Goal: Information Seeking & Learning: Learn about a topic

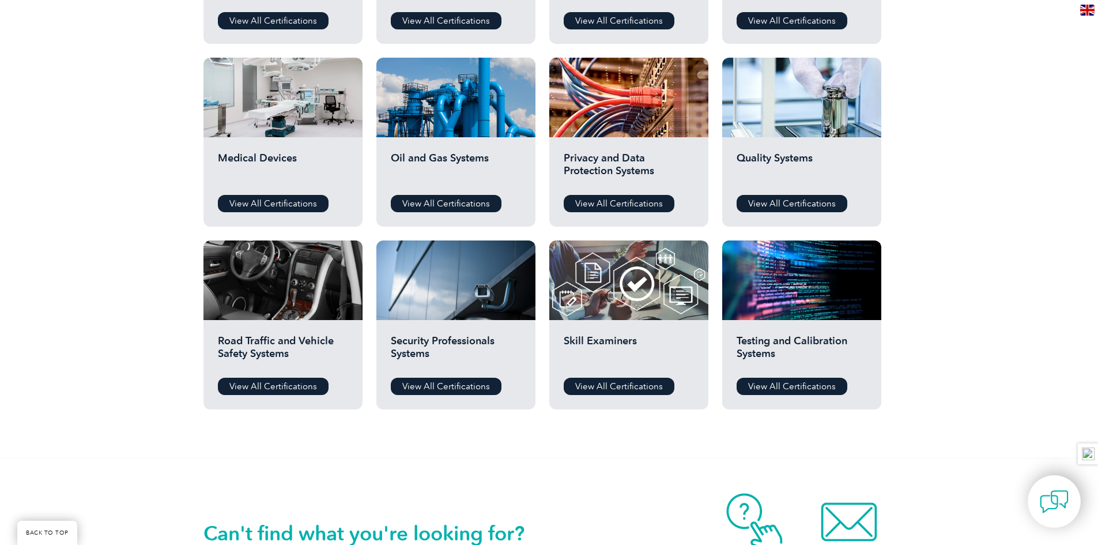
scroll to position [776, 0]
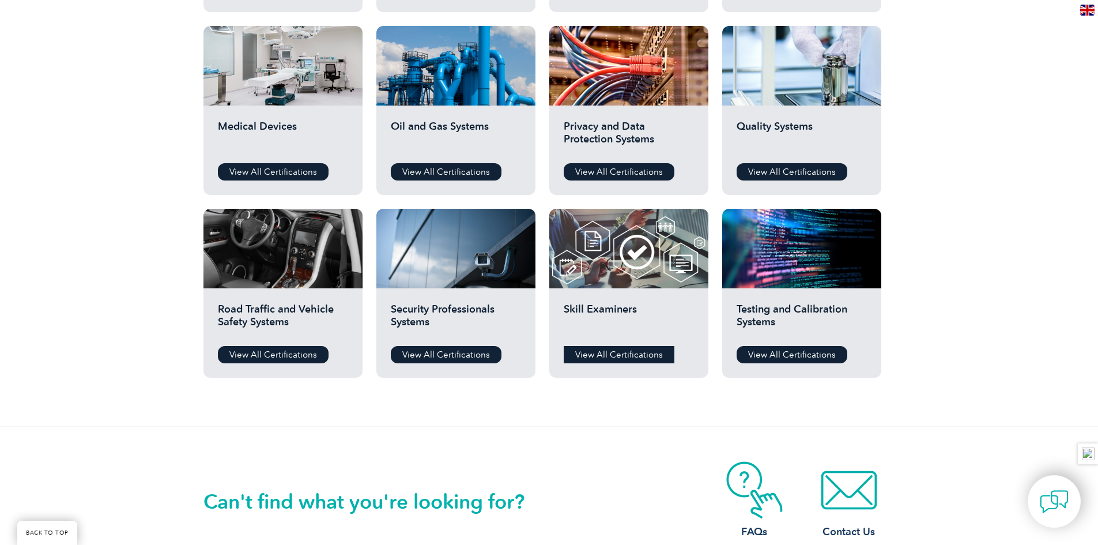
click at [632, 351] on link "View All Certifications" at bounding box center [619, 354] width 111 height 17
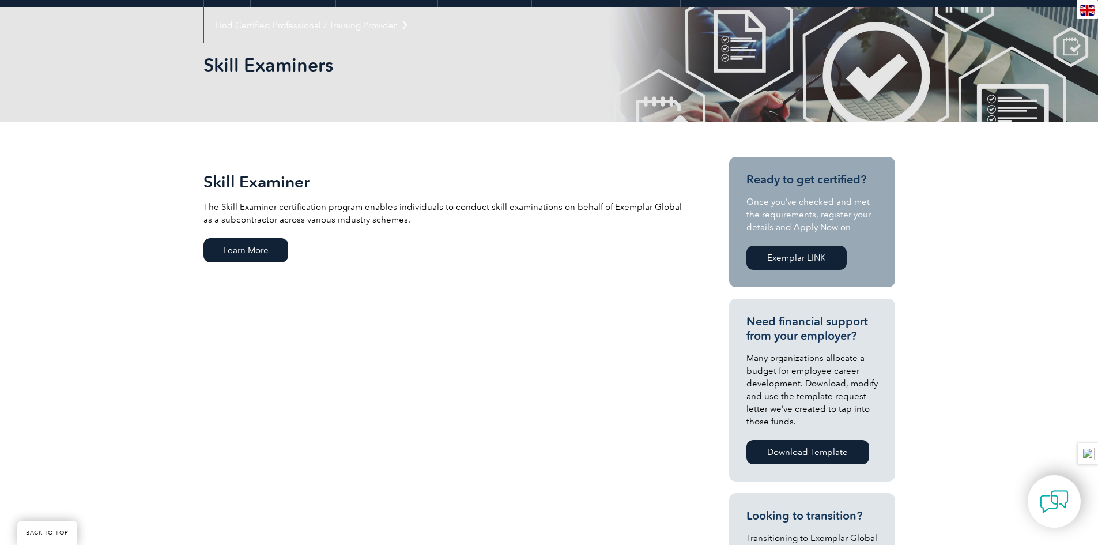
scroll to position [134, 0]
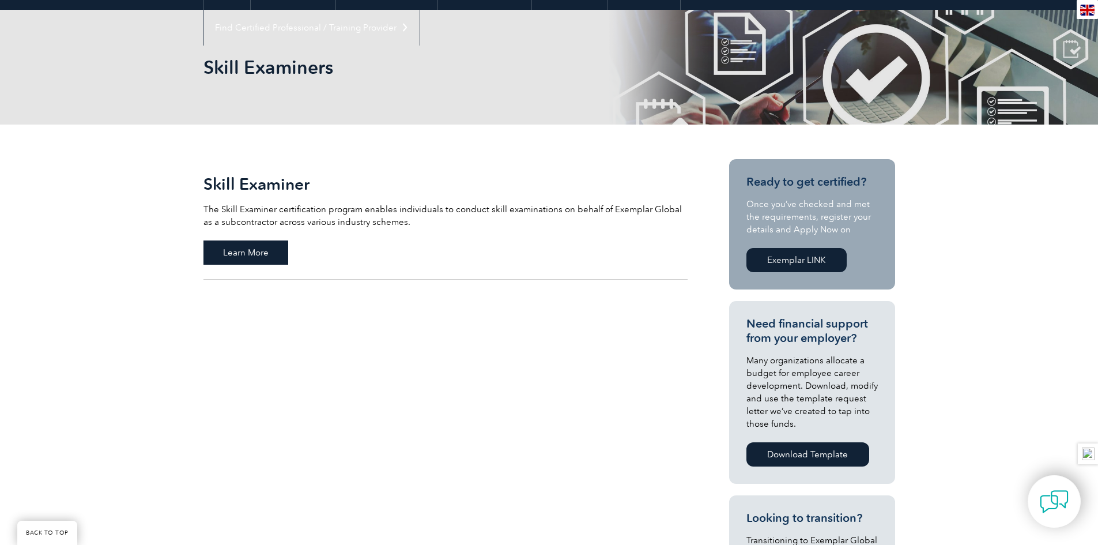
click at [253, 253] on span "Learn More" at bounding box center [245, 252] width 85 height 24
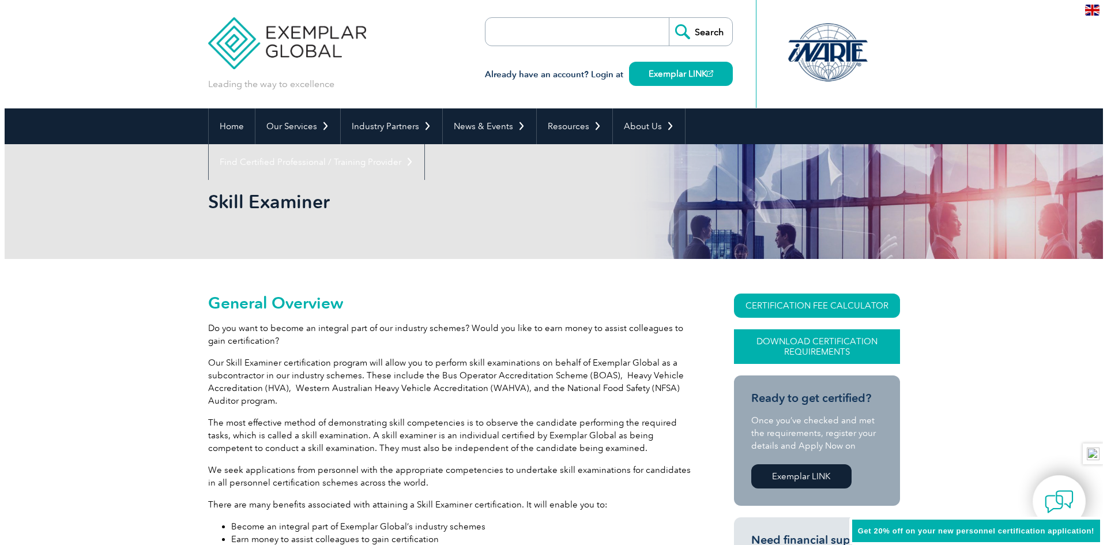
scroll to position [92, 0]
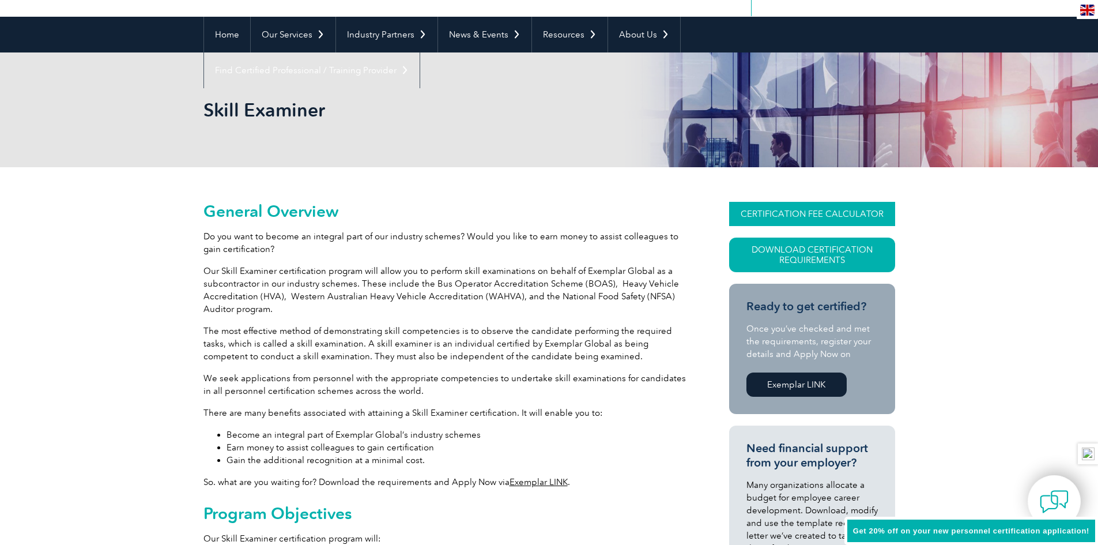
click at [825, 213] on link "CERTIFICATION FEE CALCULATOR" at bounding box center [812, 214] width 166 height 24
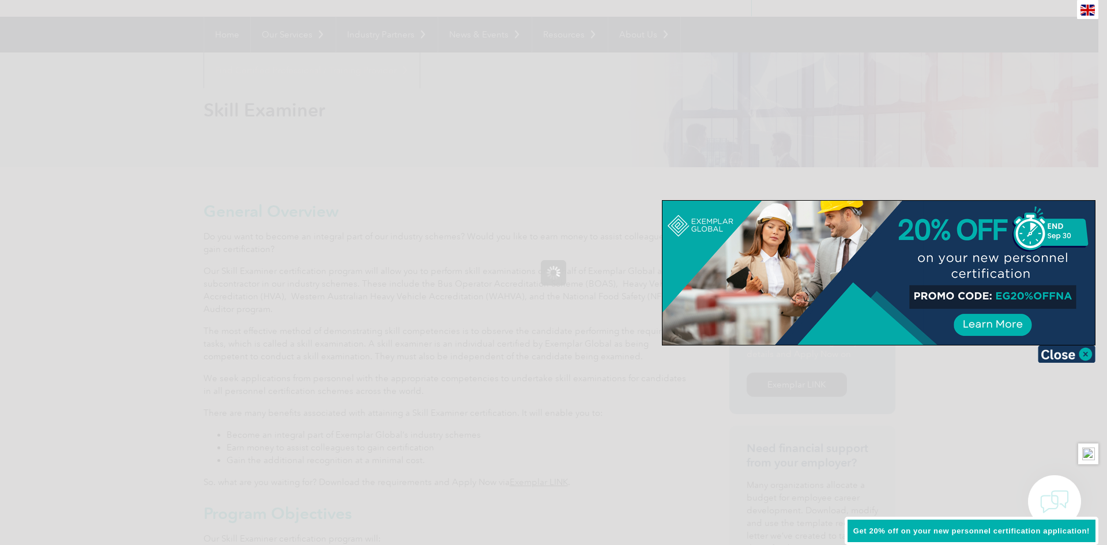
scroll to position [0, 0]
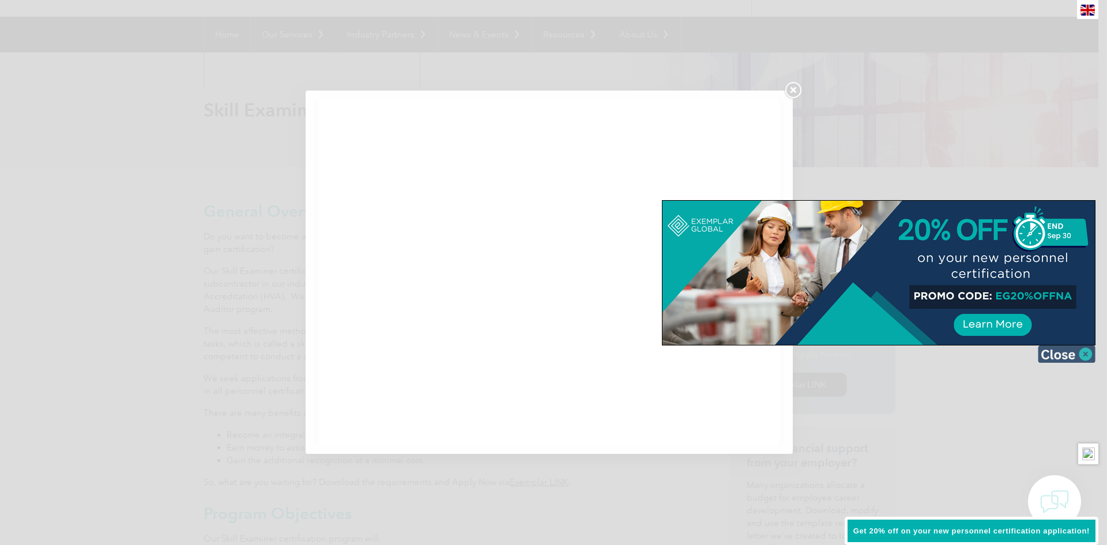
click at [1087, 350] on img at bounding box center [1067, 353] width 58 height 17
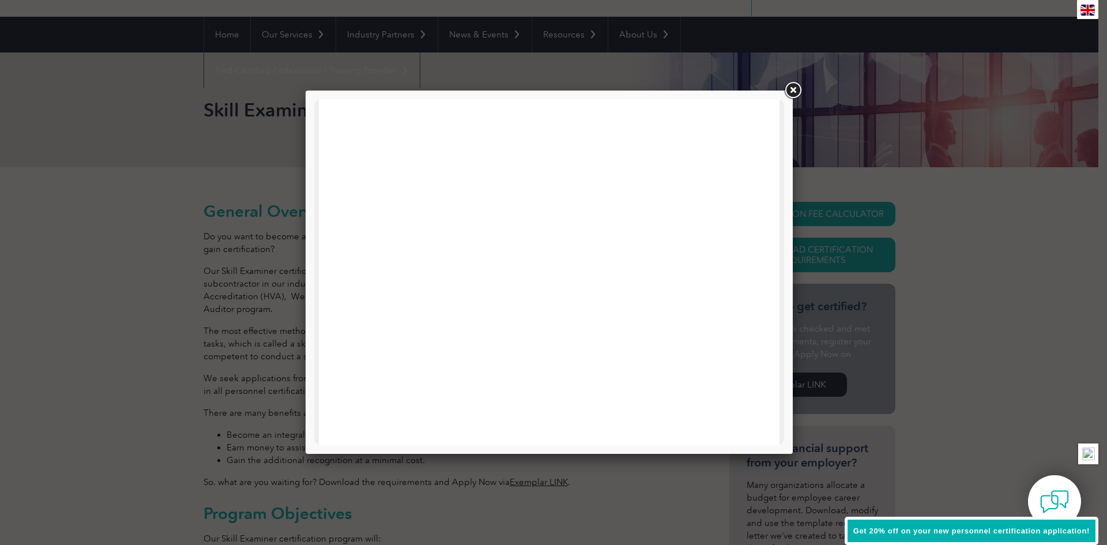
click at [790, 88] on link at bounding box center [792, 90] width 21 height 21
